Goal: Check status: Check status

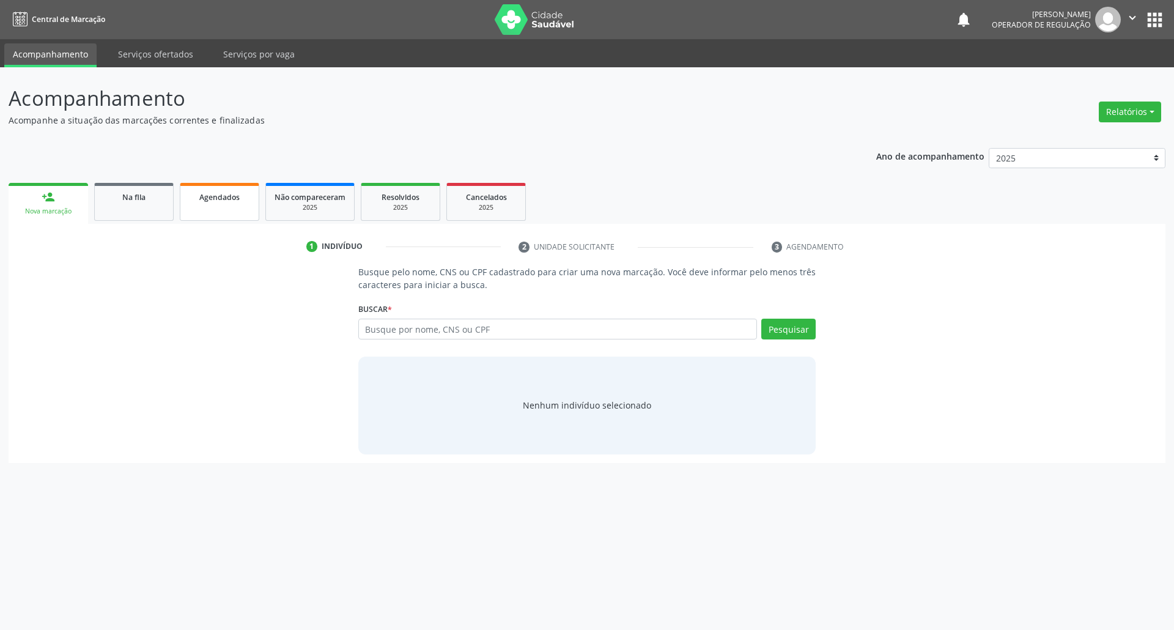
click at [216, 202] on div "Agendados" at bounding box center [219, 196] width 61 height 13
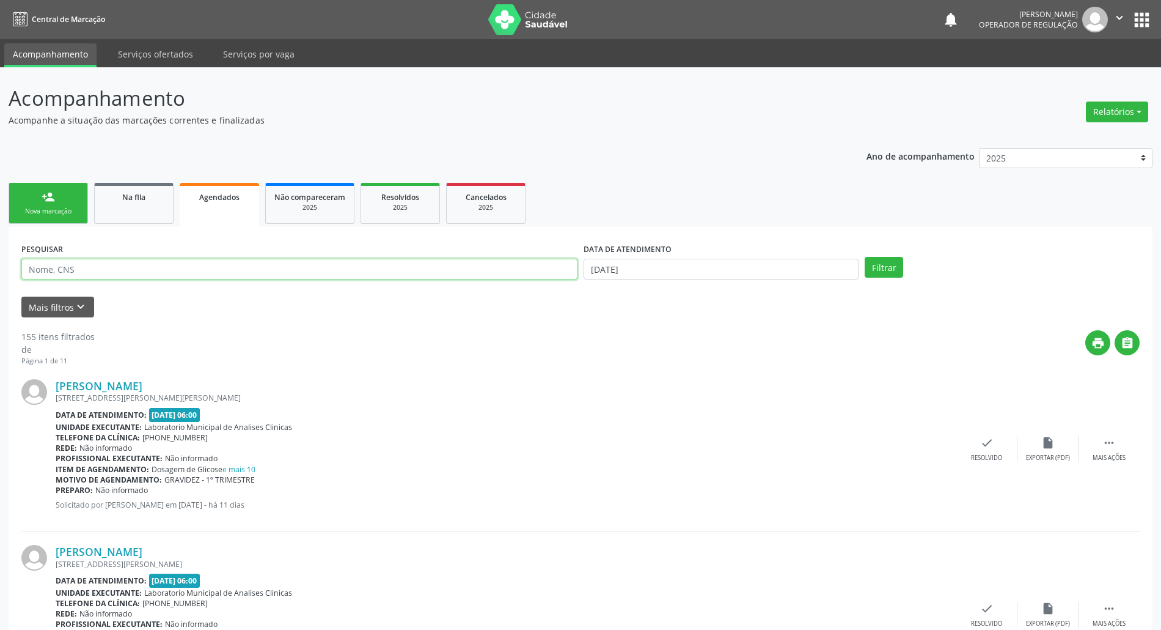
click at [194, 272] on input "text" at bounding box center [299, 269] width 556 height 21
type input "703004851581377"
click at [865, 257] on button "Filtrar" at bounding box center [884, 267] width 39 height 21
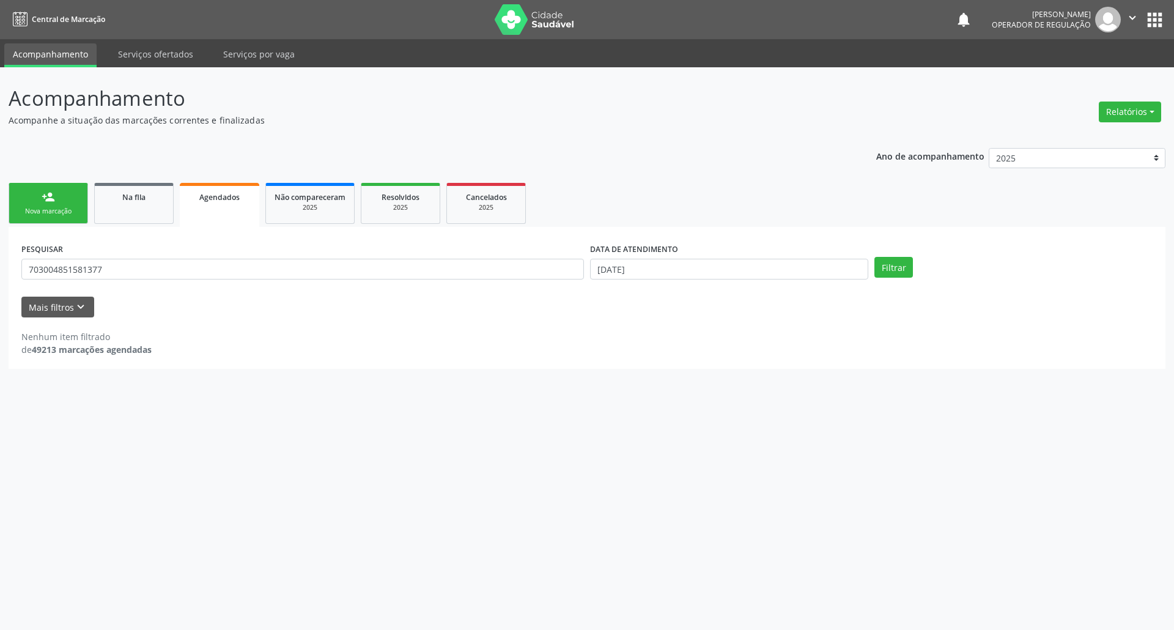
drag, startPoint x: 676, startPoint y: 257, endPoint x: 674, endPoint y: 284, distance: 27.0
click at [677, 257] on div "DATA DE ATENDIMENTO" at bounding box center [729, 249] width 278 height 19
click at [678, 269] on input "[DATE]" at bounding box center [729, 269] width 278 height 21
click at [754, 351] on span "13" at bounding box center [758, 356] width 24 height 24
type input "[DATE]"
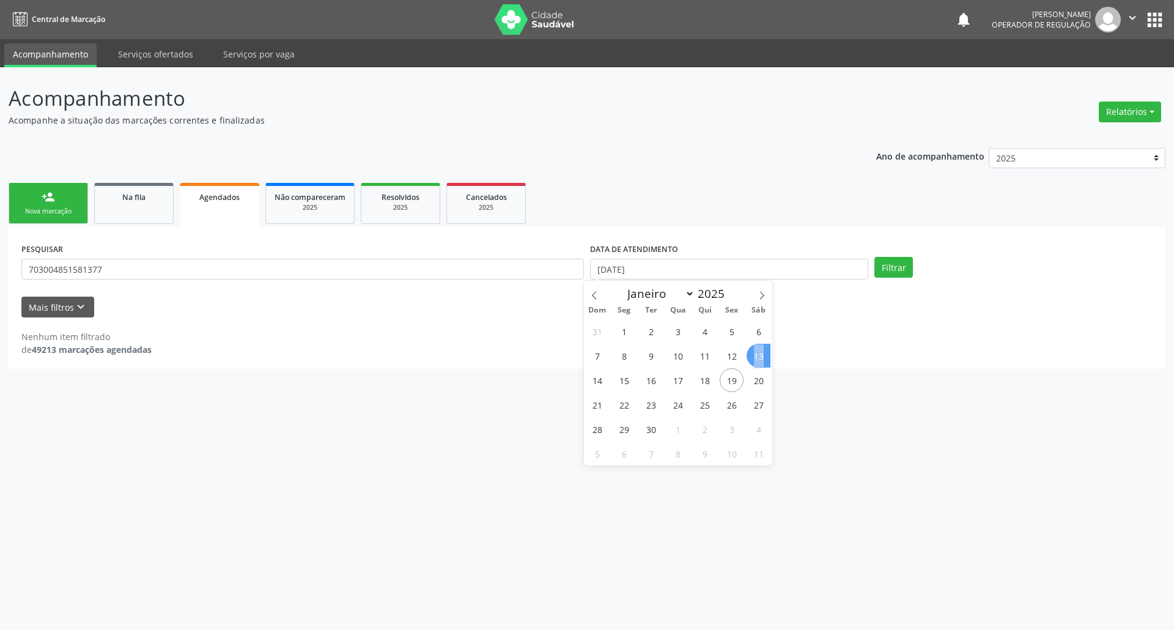
click at [754, 351] on span "13" at bounding box center [758, 356] width 24 height 24
click at [893, 264] on button "Filtrar" at bounding box center [893, 267] width 39 height 21
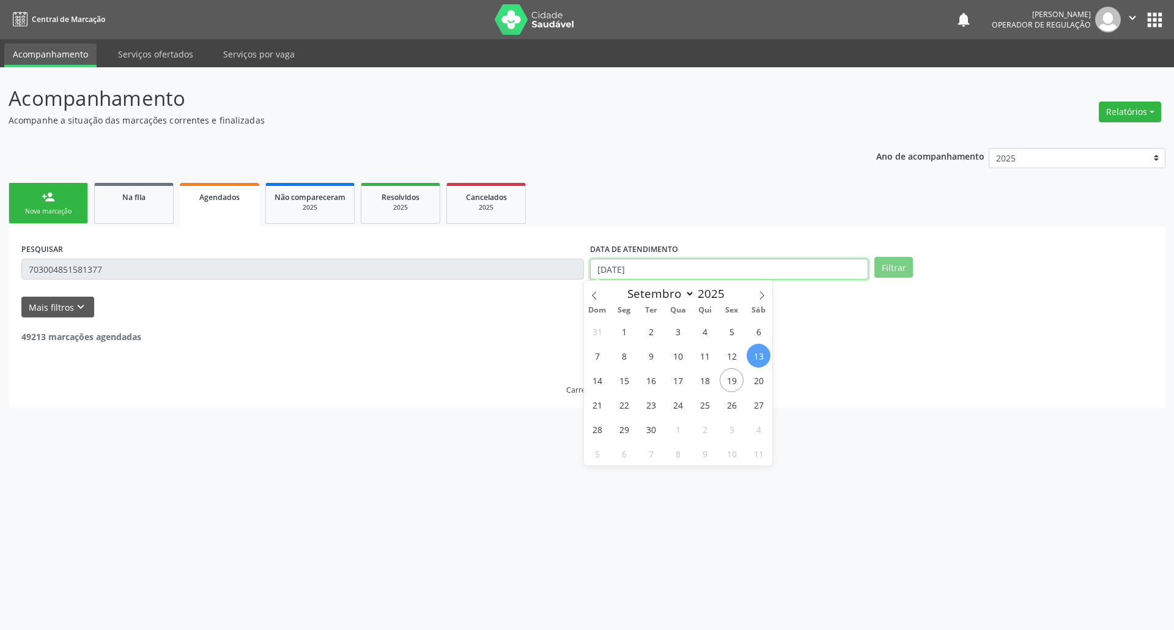
click at [715, 262] on input "[DATE]" at bounding box center [729, 269] width 278 height 21
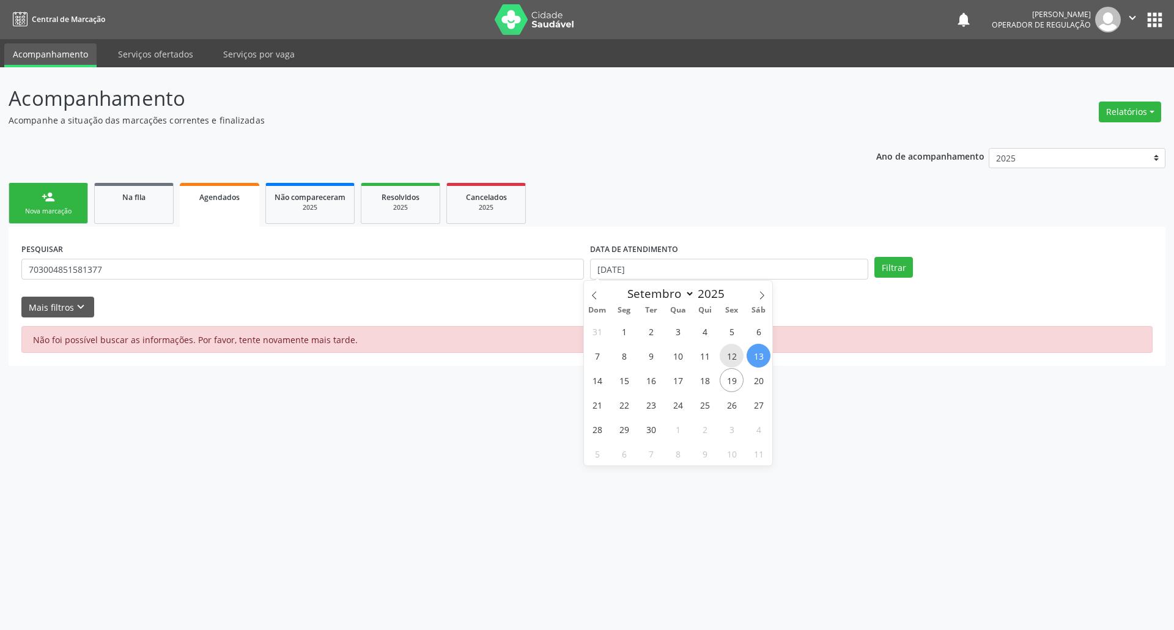
click at [737, 353] on span "12" at bounding box center [731, 356] width 24 height 24
type input "[DATE]"
click at [737, 353] on span "12" at bounding box center [731, 356] width 24 height 24
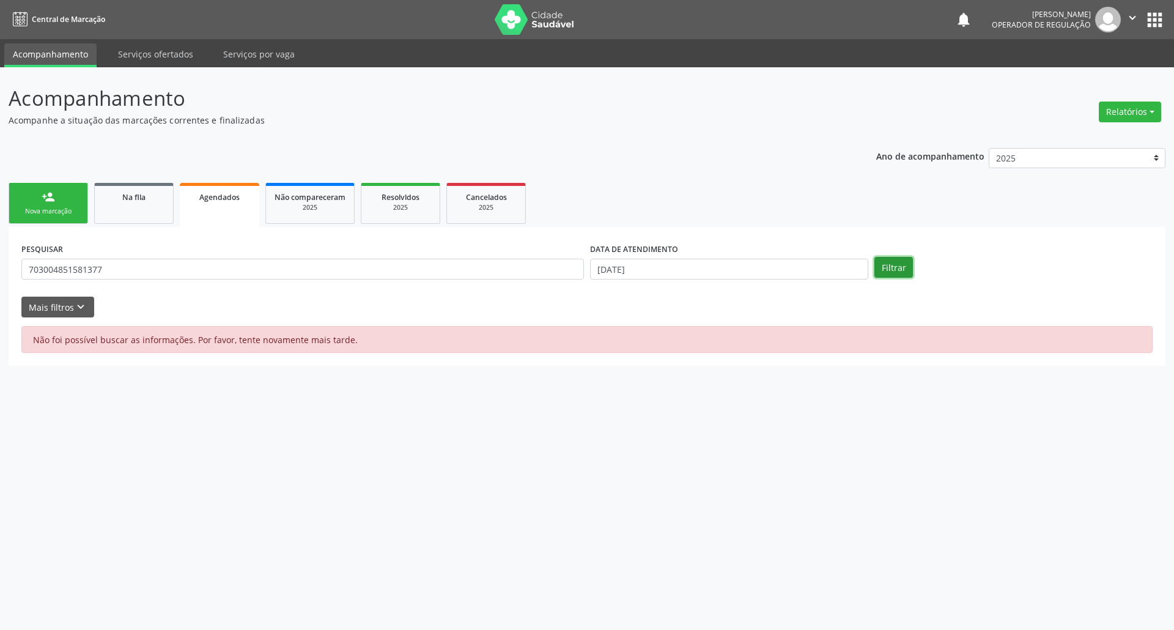
click at [888, 265] on button "Filtrar" at bounding box center [893, 267] width 39 height 21
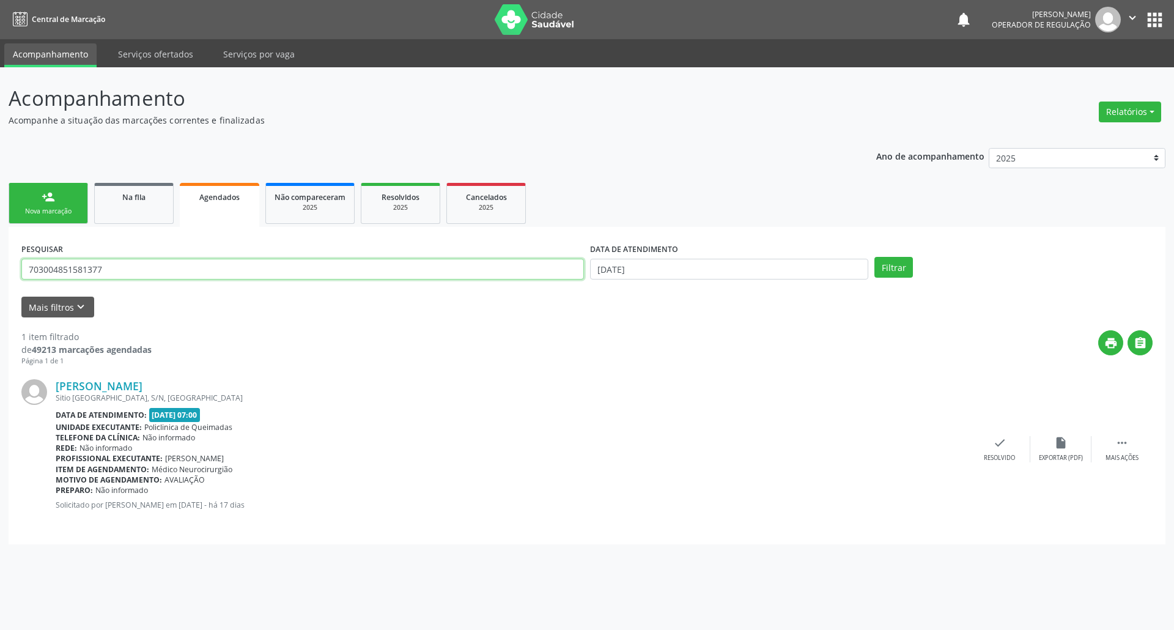
click at [210, 264] on input "703004851581377" at bounding box center [302, 269] width 562 height 21
type input "[PERSON_NAME]"
click at [874, 257] on button "Filtrar" at bounding box center [893, 267] width 39 height 21
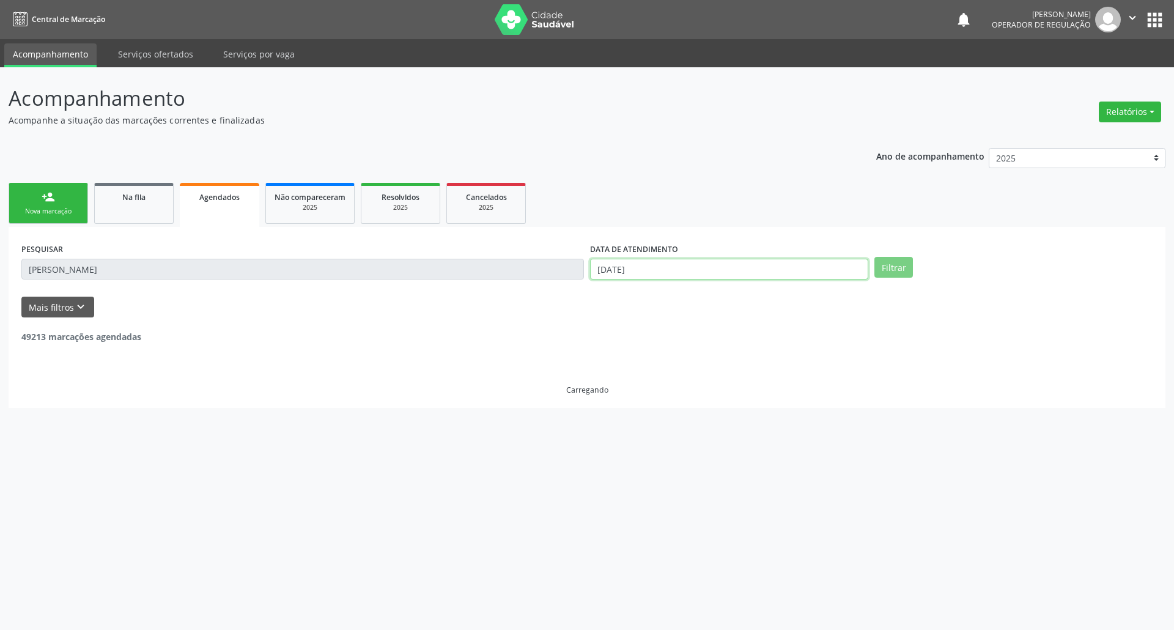
click at [655, 267] on input "[DATE]" at bounding box center [729, 269] width 278 height 21
click at [650, 382] on span "16" at bounding box center [651, 380] width 24 height 24
type input "[DATE]"
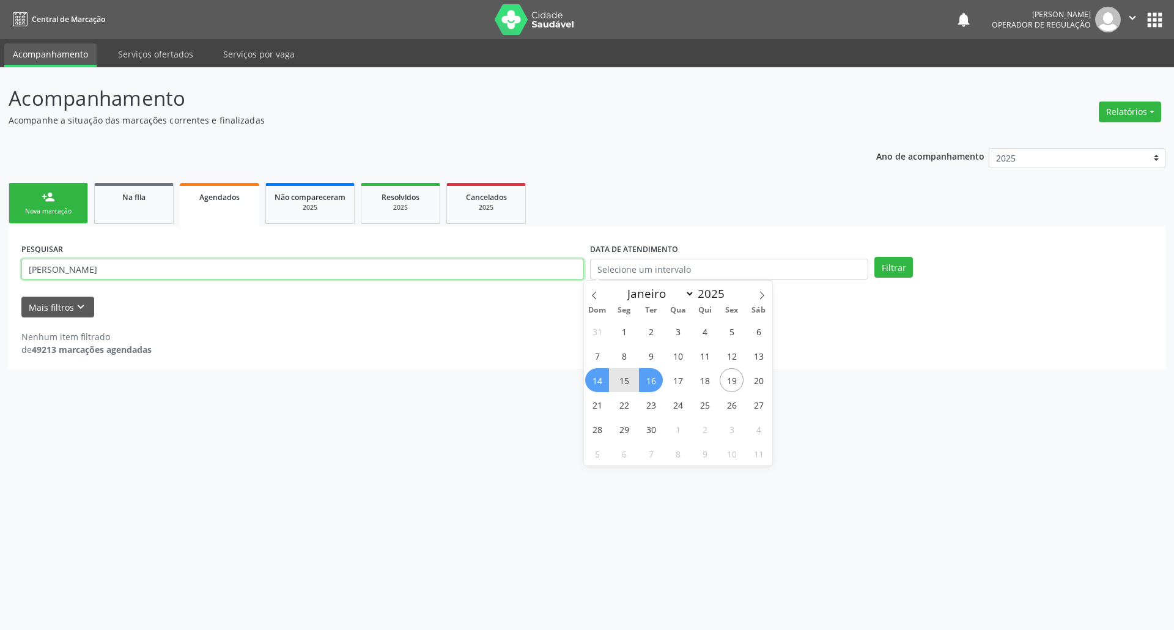
click at [206, 271] on input "[PERSON_NAME]" at bounding box center [302, 269] width 562 height 21
click at [1143, 21] on button "" at bounding box center [1131, 20] width 23 height 26
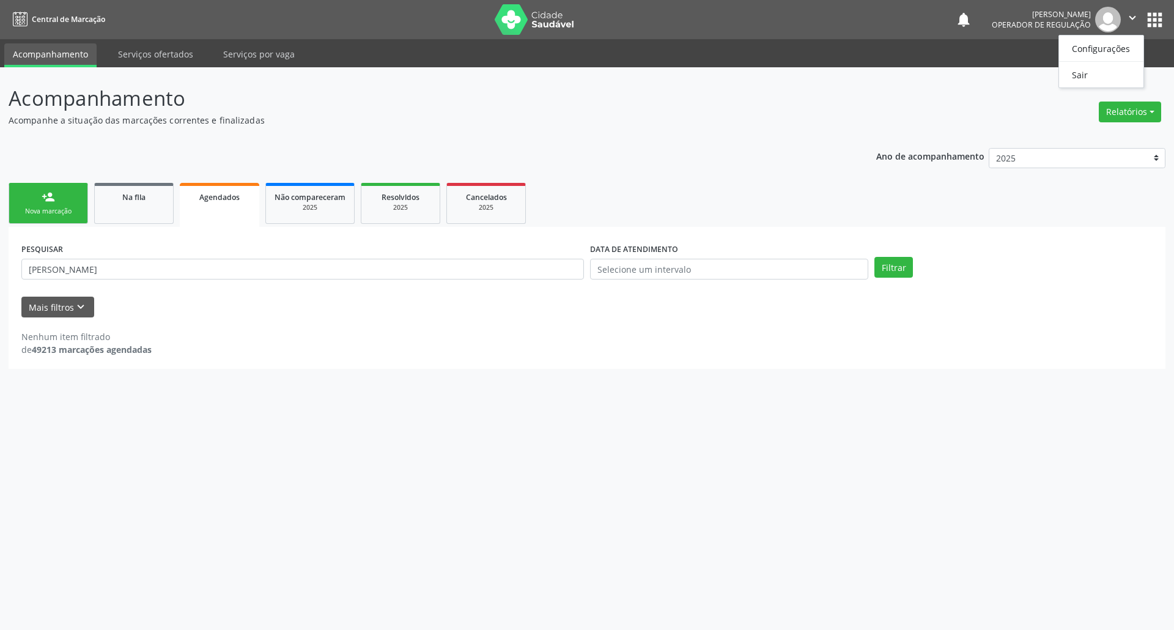
click at [1169, 34] on nav "Central de Marcação notifications [PERSON_NAME] Operador de regulação  Configu…" at bounding box center [587, 19] width 1174 height 39
click at [1164, 17] on button "apps" at bounding box center [1154, 19] width 21 height 21
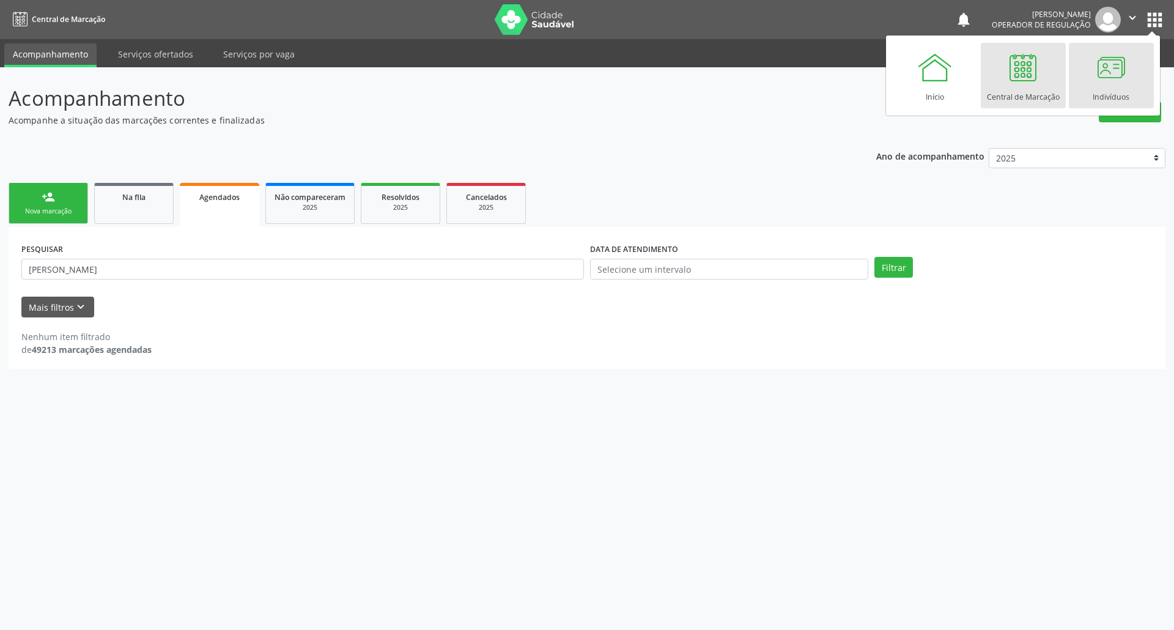
click at [1110, 72] on div at bounding box center [1110, 67] width 37 height 37
